Goal: Information Seeking & Learning: Learn about a topic

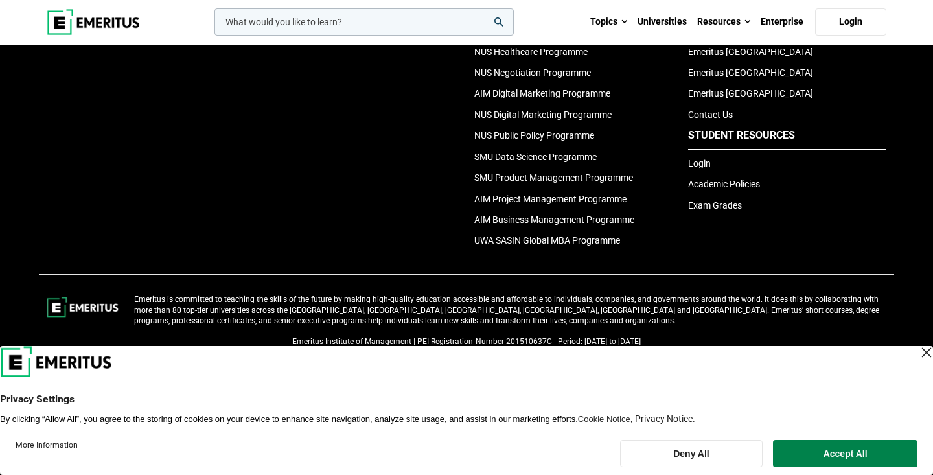
scroll to position [2970, 0]
click at [917, 352] on div "Close Layer" at bounding box center [926, 352] width 18 height 18
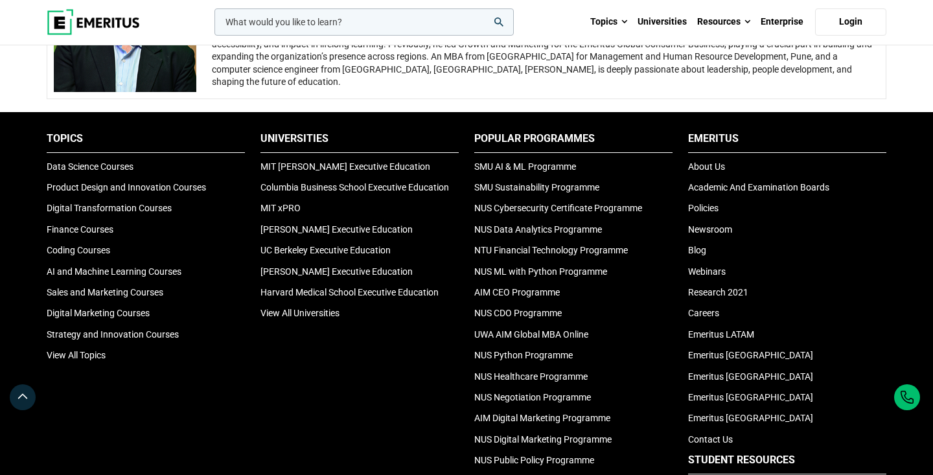
scroll to position [2585, 0]
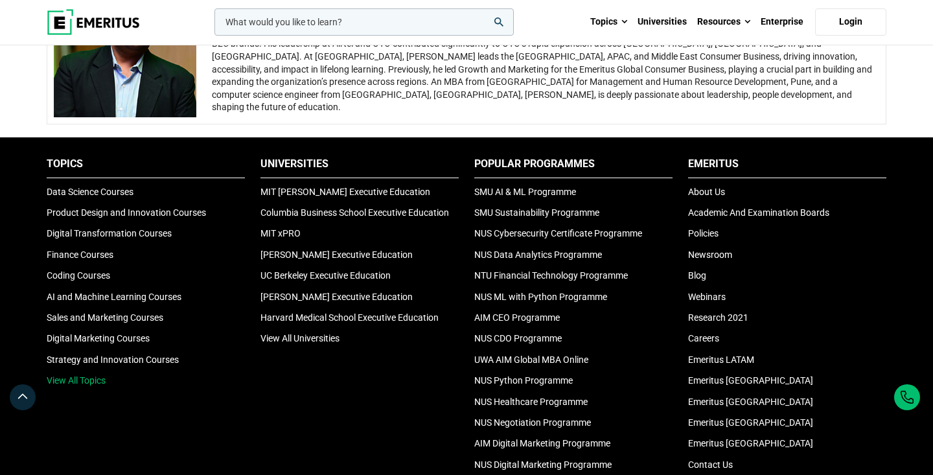
click at [105, 385] on link "View All Topics" at bounding box center [76, 380] width 59 height 10
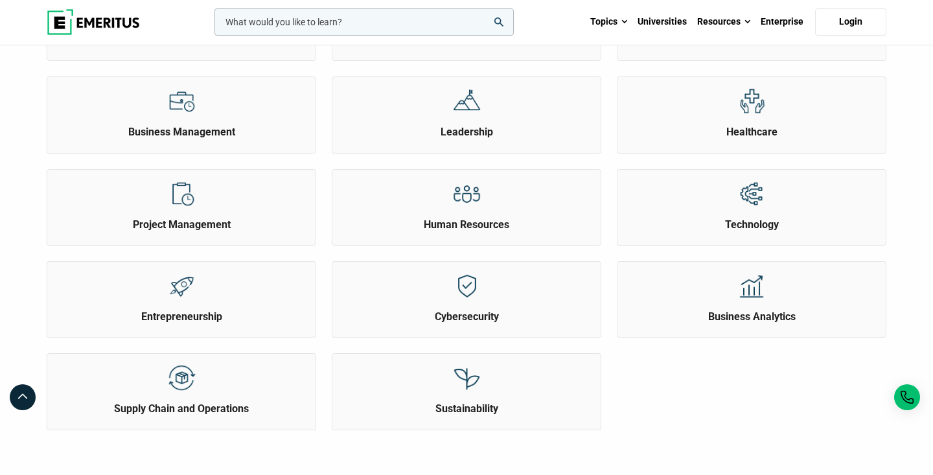
scroll to position [388, 0]
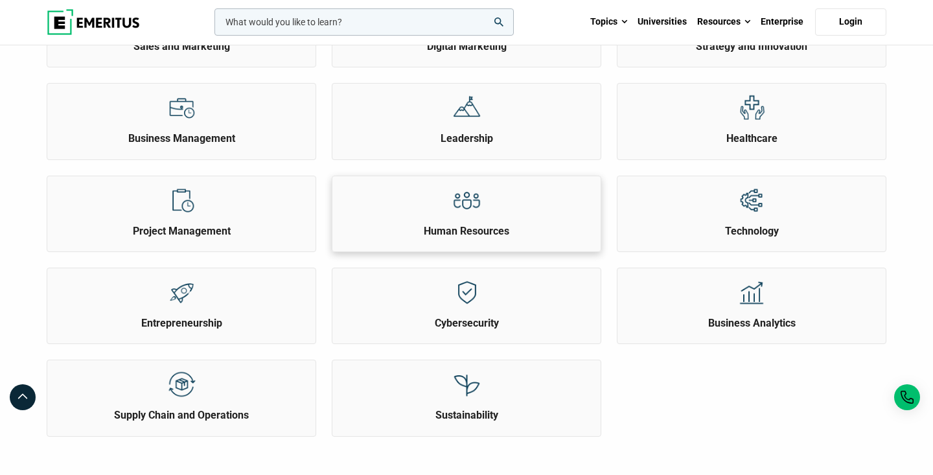
click at [447, 224] on div at bounding box center [466, 200] width 49 height 48
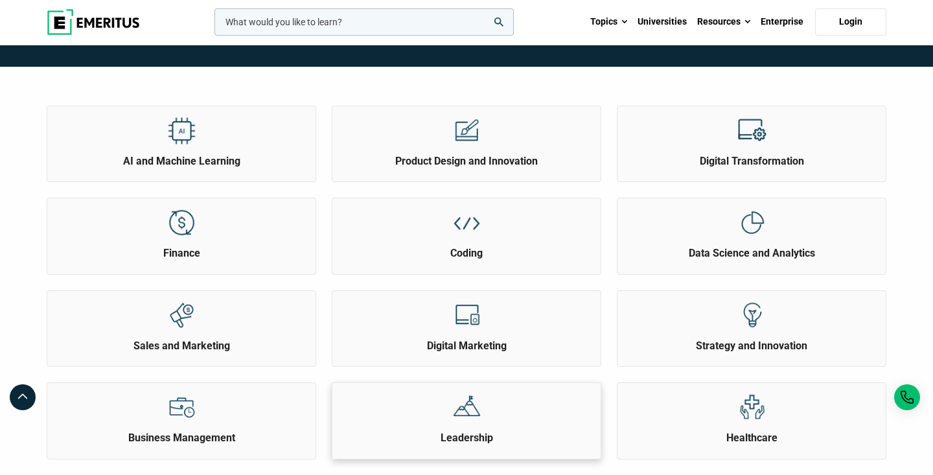
scroll to position [89, 0]
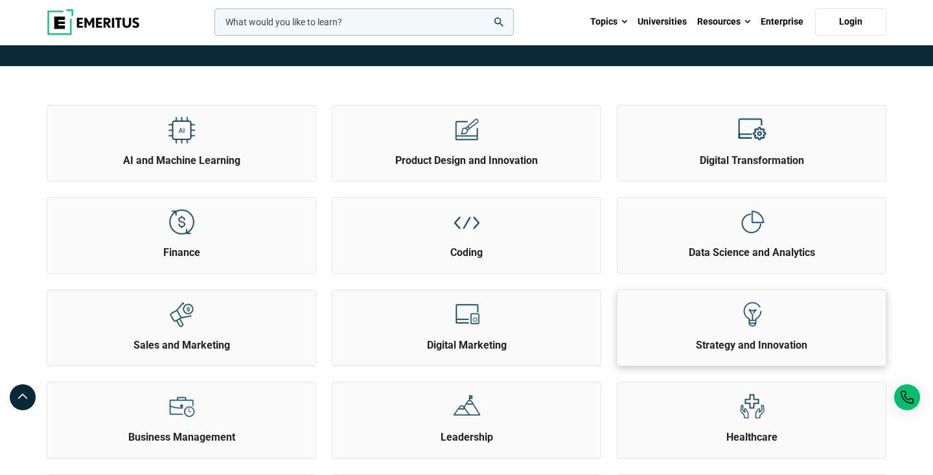
click at [745, 329] on img at bounding box center [751, 314] width 29 height 29
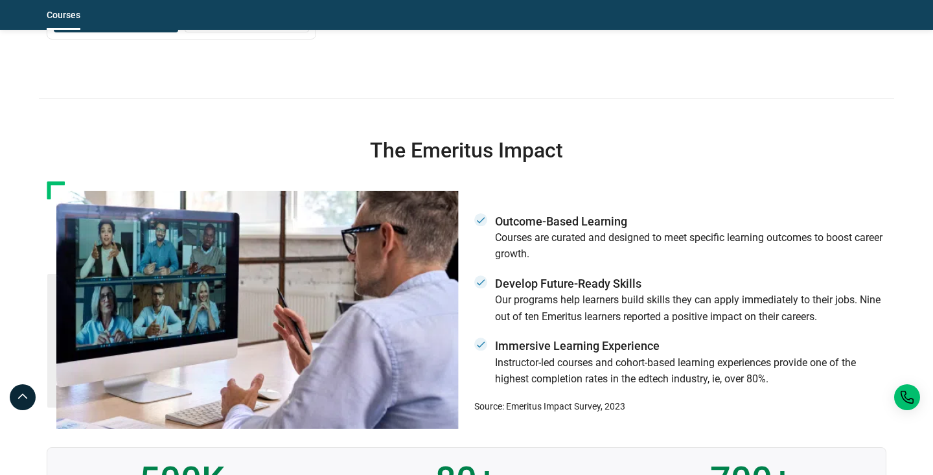
scroll to position [1969, 0]
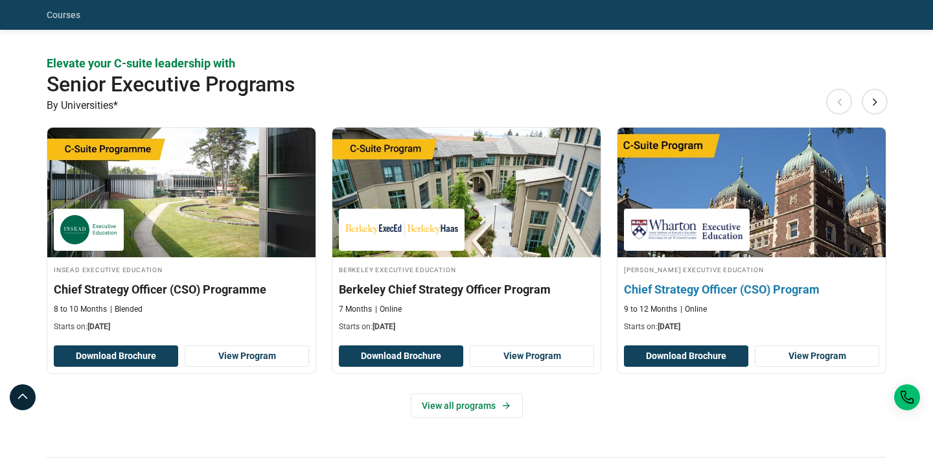
scroll to position [782, 0]
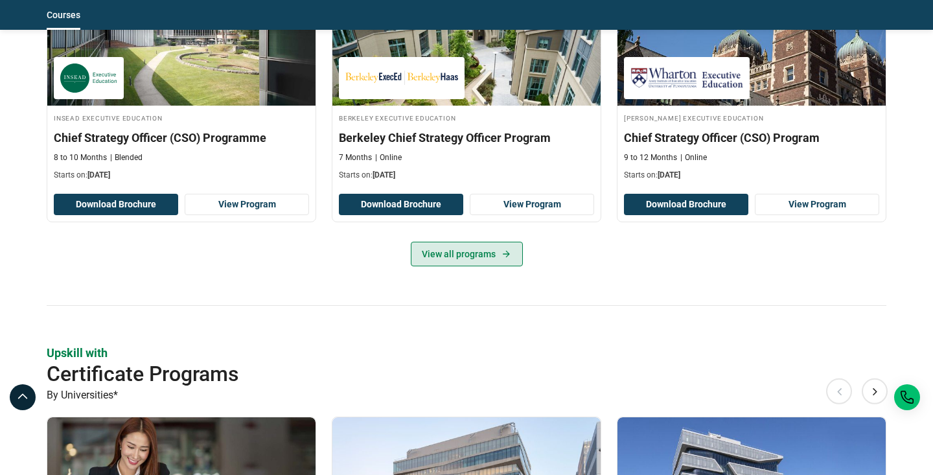
click at [504, 250] on icon at bounding box center [506, 254] width 11 height 10
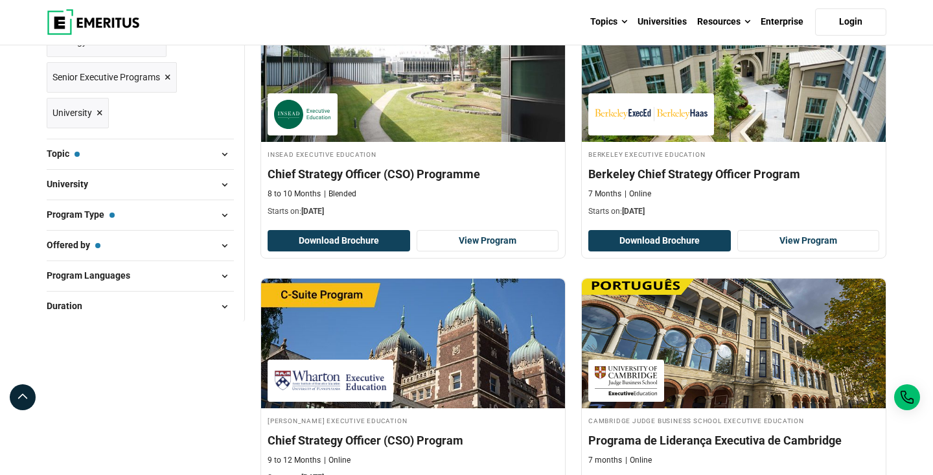
click at [199, 255] on button "Offered by — University" at bounding box center [140, 245] width 187 height 19
click at [226, 255] on span at bounding box center [223, 245] width 19 height 19
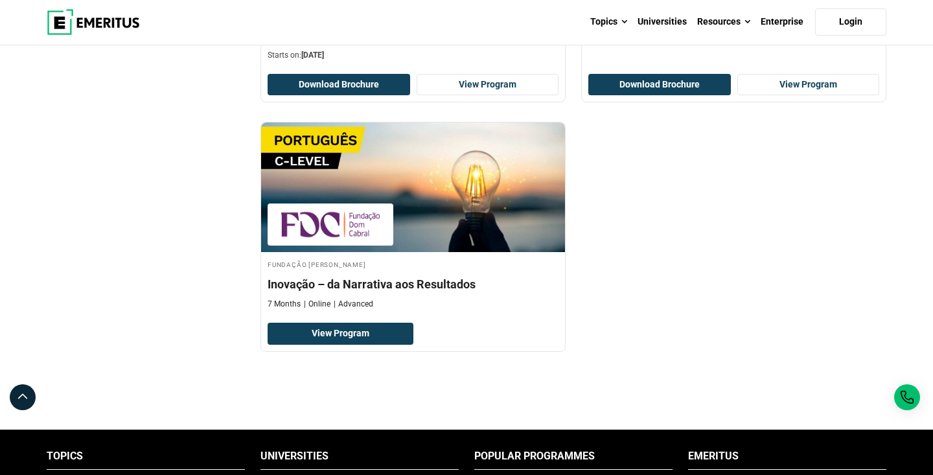
scroll to position [572, 0]
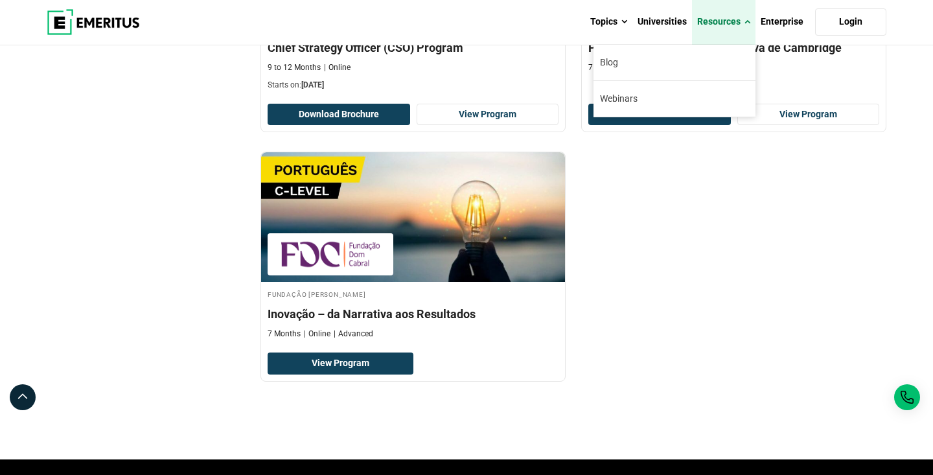
click at [733, 24] on link "Resources" at bounding box center [723, 21] width 63 height 45
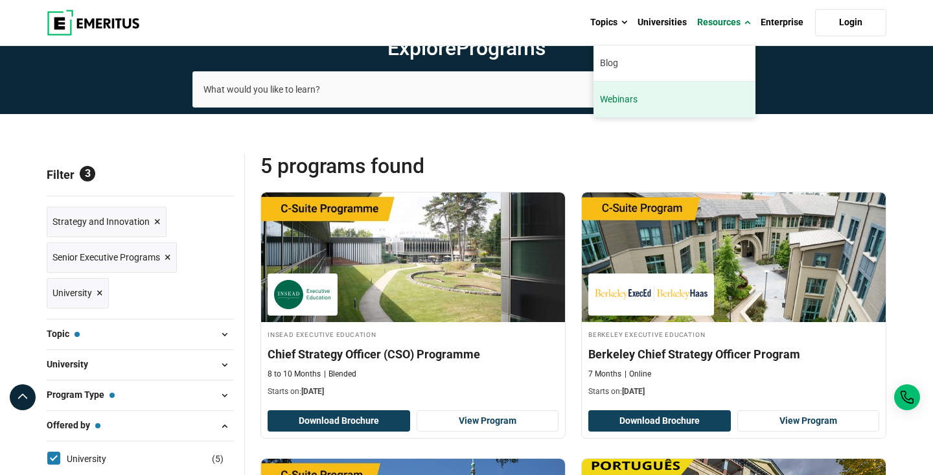
click at [625, 103] on link "Webinars" at bounding box center [674, 100] width 162 height 36
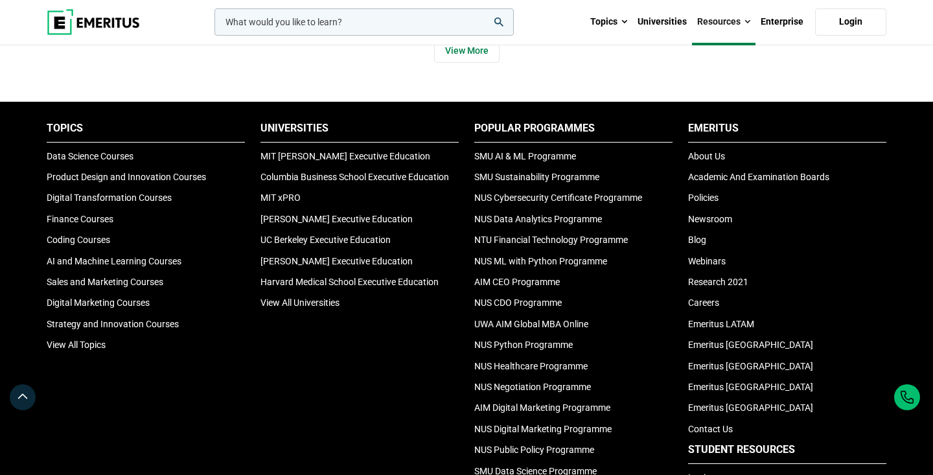
scroll to position [1930, 0]
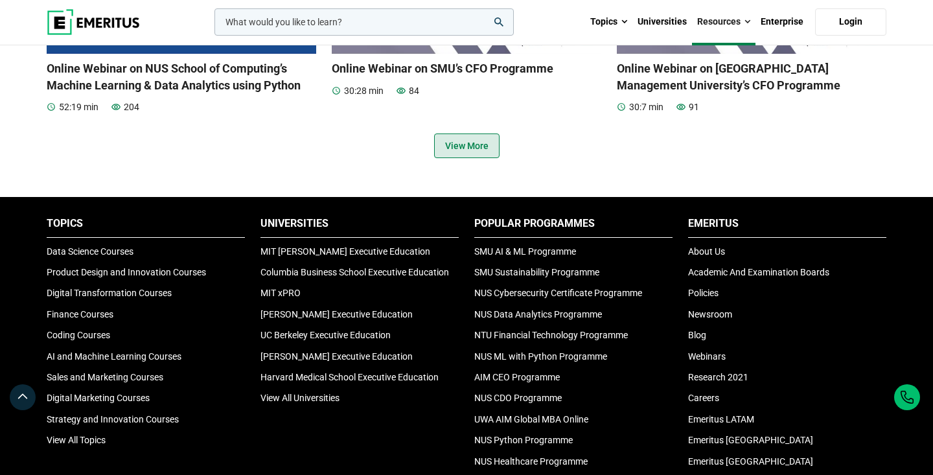
click at [484, 158] on link "View More" at bounding box center [466, 145] width 65 height 25
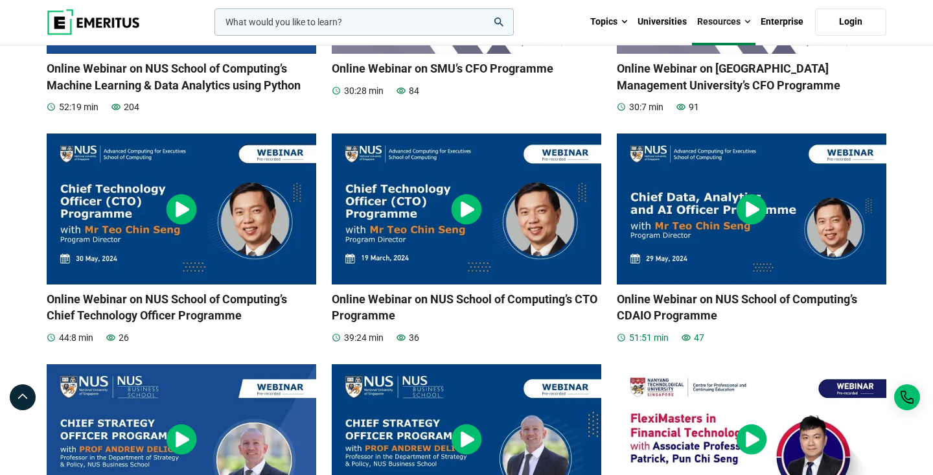
scroll to position [2739, 0]
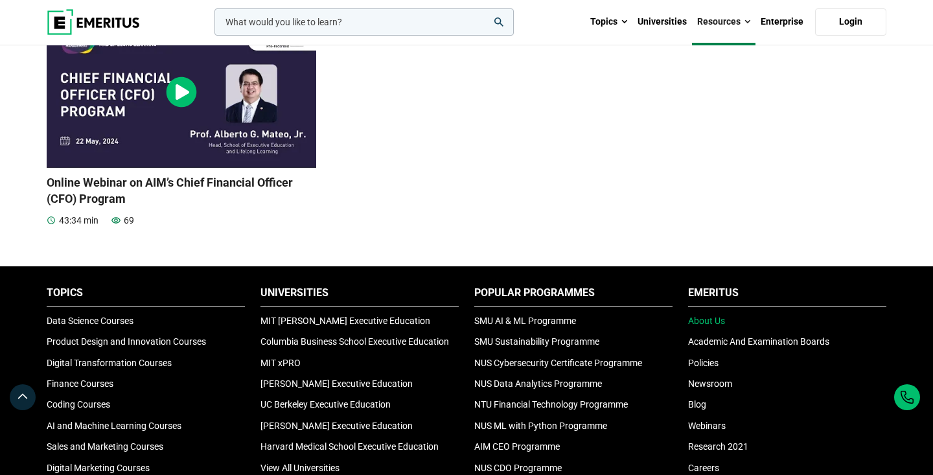
click at [709, 326] on link "About Us" at bounding box center [706, 320] width 37 height 10
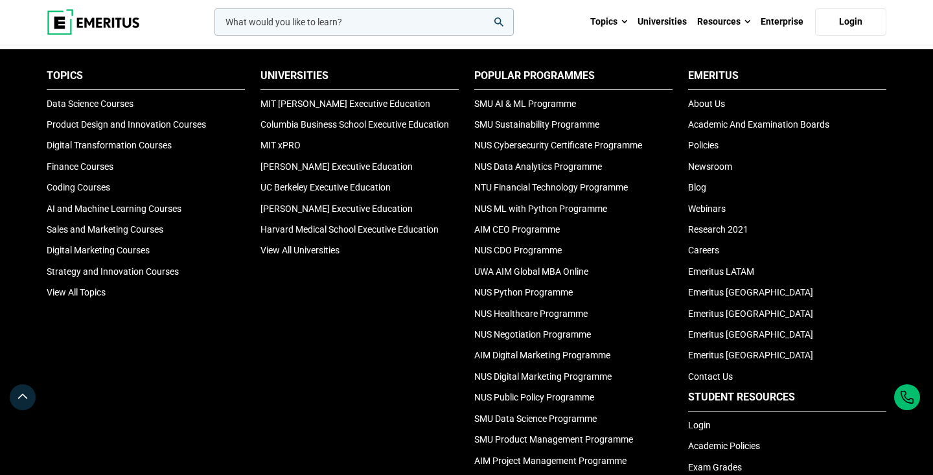
scroll to position [2695, 0]
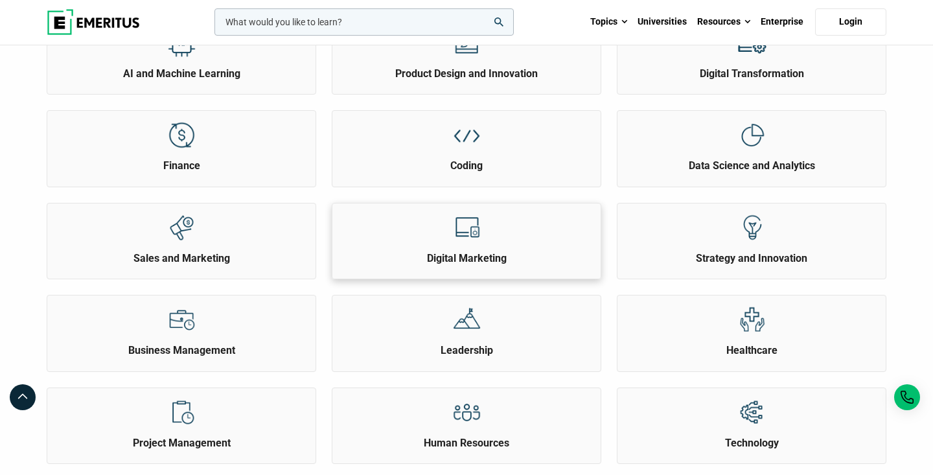
scroll to position [177, 0]
click at [462, 357] on h2 "Leadership" at bounding box center [466, 350] width 262 height 14
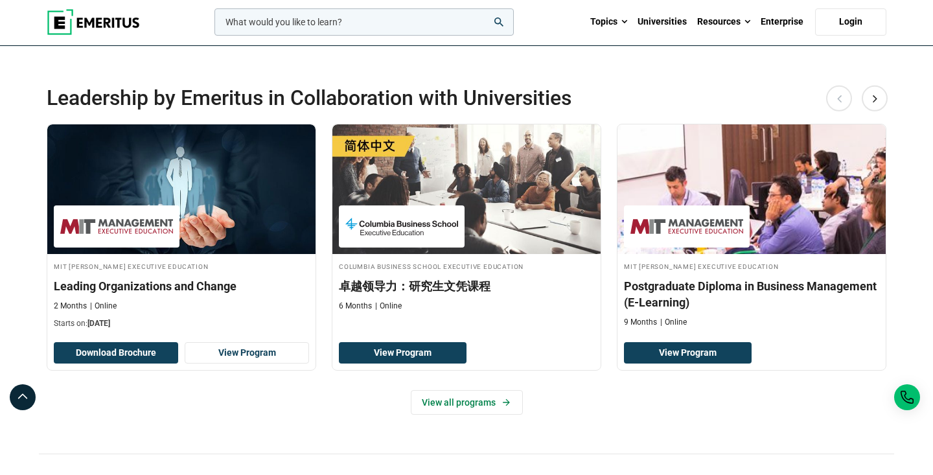
scroll to position [246, 0]
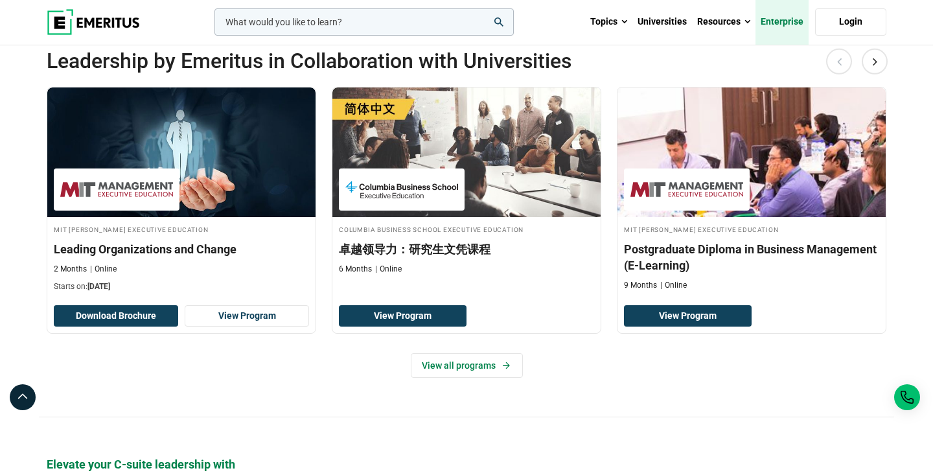
click at [771, 20] on link "Enterprise" at bounding box center [781, 21] width 53 height 45
